Goal: Information Seeking & Learning: Find specific fact

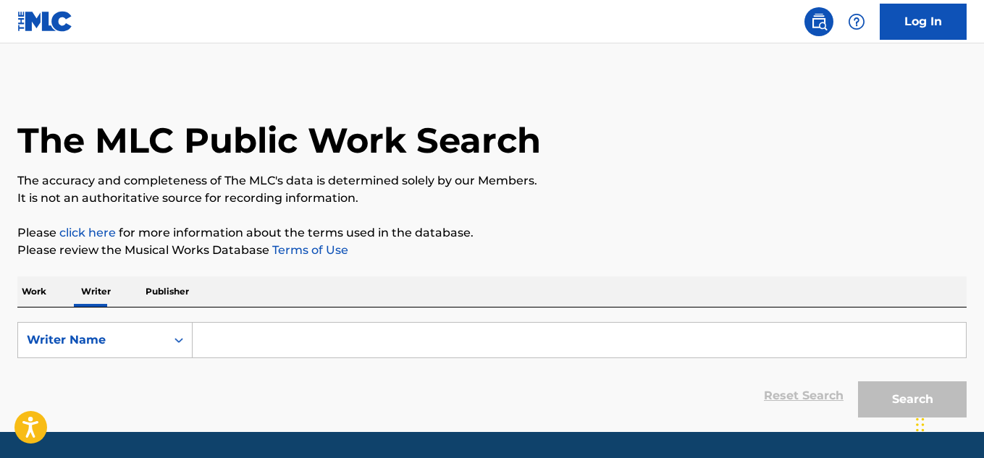
click at [267, 337] on input "Search Form" at bounding box center [580, 340] width 774 height 35
paste input "[PERSON_NAME]"
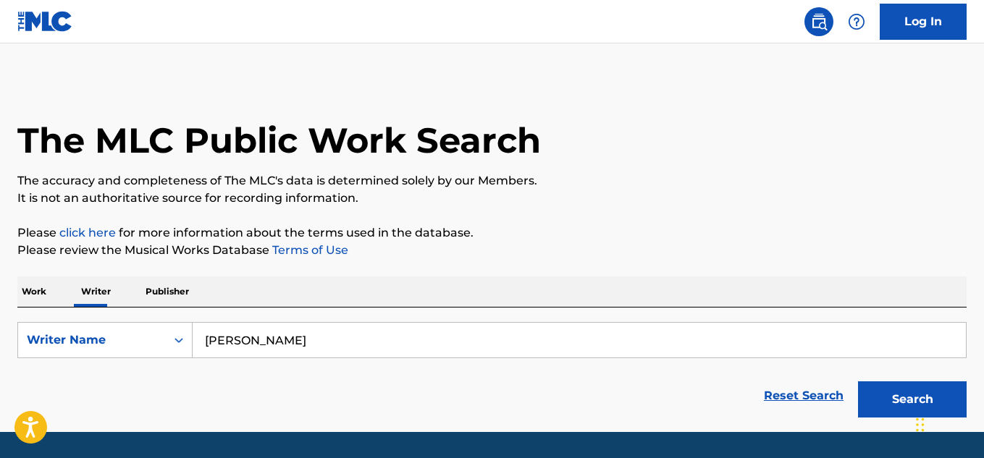
type input "[PERSON_NAME]"
click at [858, 382] on button "Search" at bounding box center [912, 400] width 109 height 36
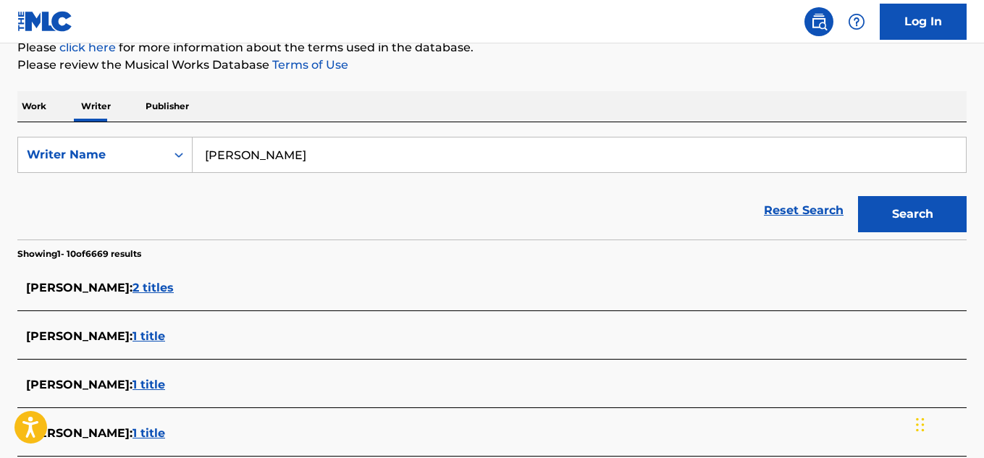
scroll to position [290, 0]
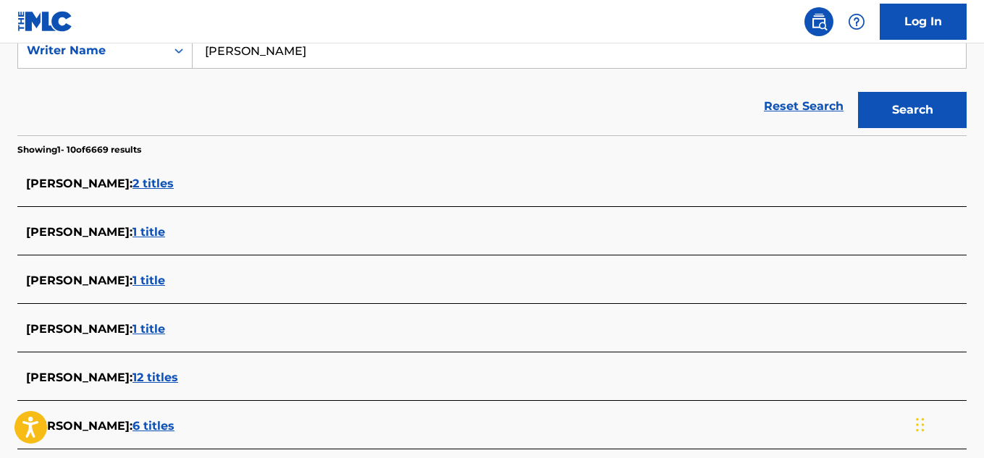
click at [149, 178] on span "2 titles" at bounding box center [153, 184] width 41 height 14
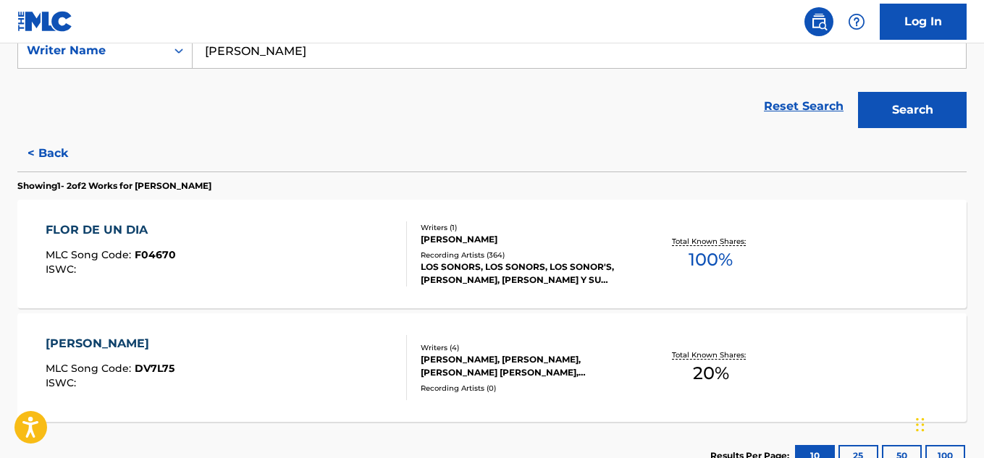
click at [708, 256] on span "100 %" at bounding box center [711, 260] width 44 height 26
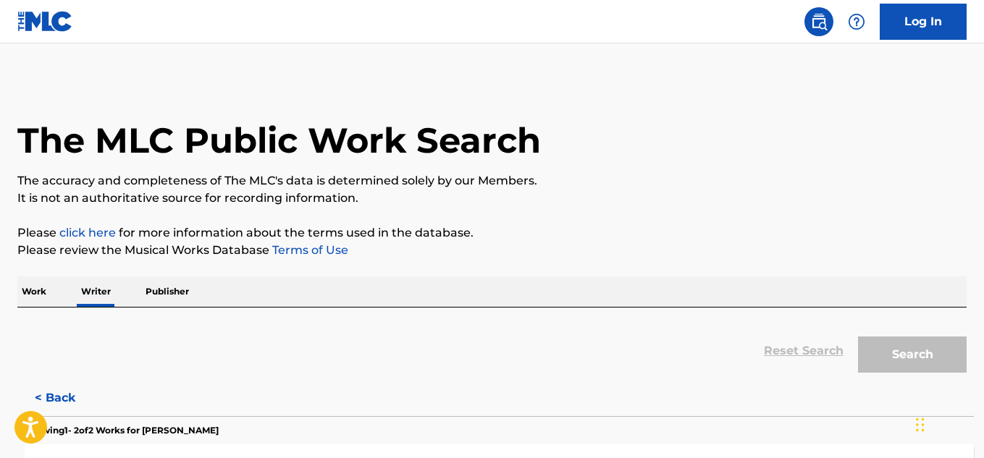
scroll to position [88, 0]
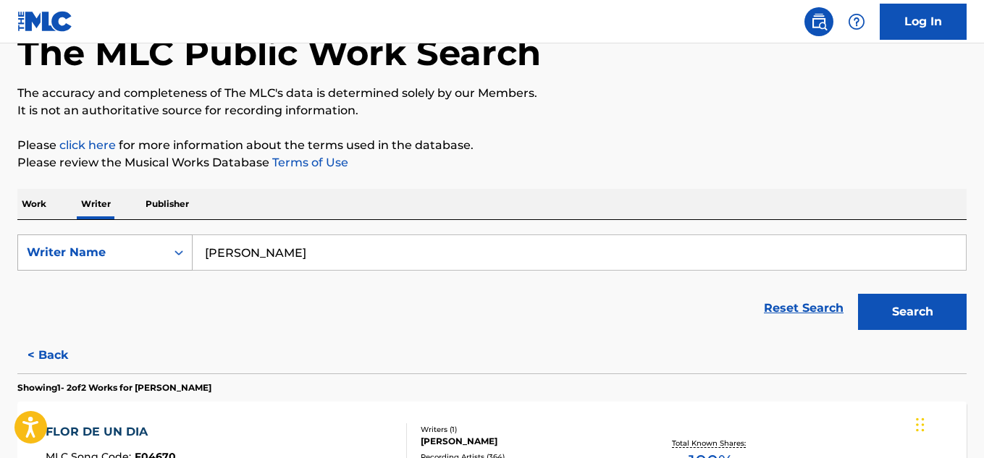
drag, startPoint x: 322, startPoint y: 255, endPoint x: 161, endPoint y: 256, distance: 161.5
click at [161, 256] on div "SearchWithCriteriaa1bc486f-2fc8-4463-b499-c39054b1816b Writer Name [PERSON_NAME]" at bounding box center [492, 253] width 950 height 36
